Goal: Information Seeking & Learning: Stay updated

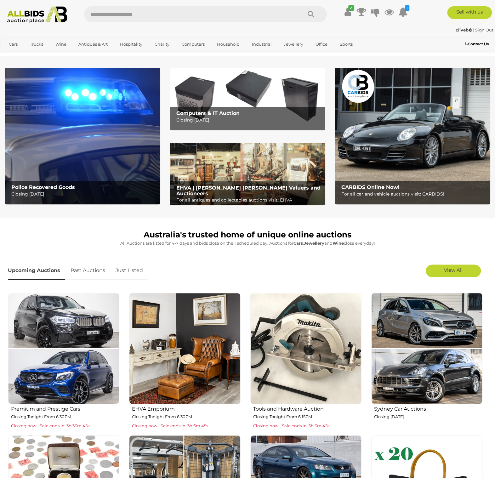
click at [122, 15] on input "text" at bounding box center [190, 14] width 212 height 16
type input "**********"
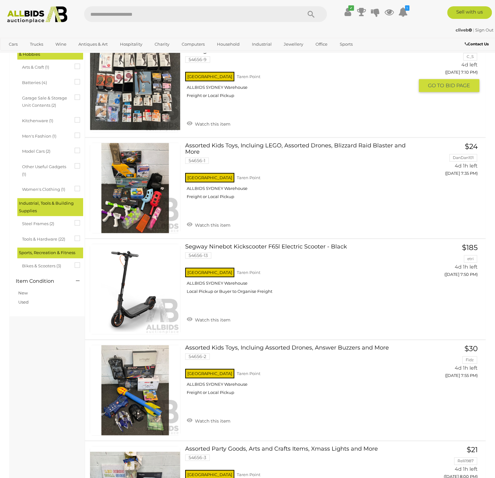
scroll to position [33, 0]
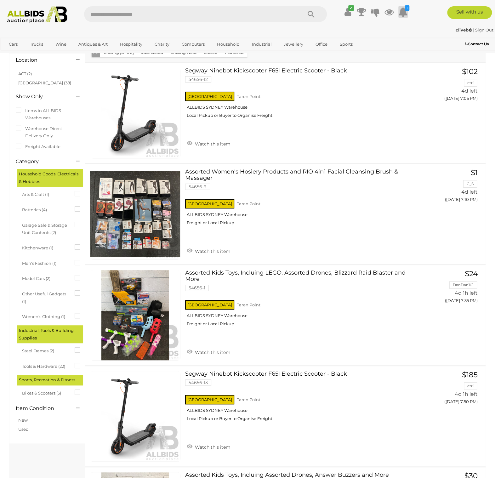
click at [401, 13] on icon at bounding box center [402, 11] width 9 height 11
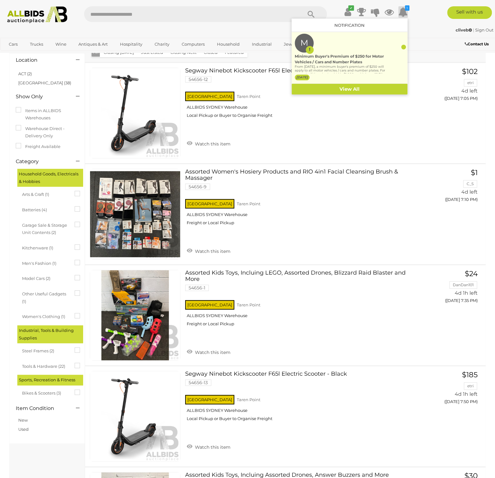
click at [325, 65] on p "From [DATE], a minimum buyer's premium of $250 will apply to all motor vehicles…" at bounding box center [340, 80] width 91 height 30
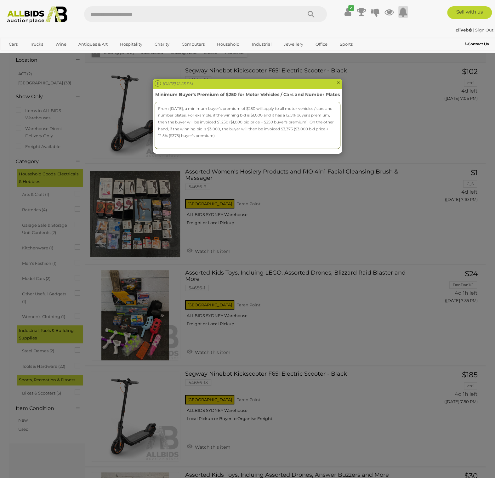
click at [336, 82] on div "Mon Sep 01 2025 12:25 PM ×" at bounding box center [247, 84] width 189 height 10
click at [341, 82] on div "Mon Sep 01 2025 12:25 PM ×" at bounding box center [247, 84] width 189 height 10
click at [339, 81] on span "×" at bounding box center [338, 83] width 4 height 8
